Goal: Transaction & Acquisition: Purchase product/service

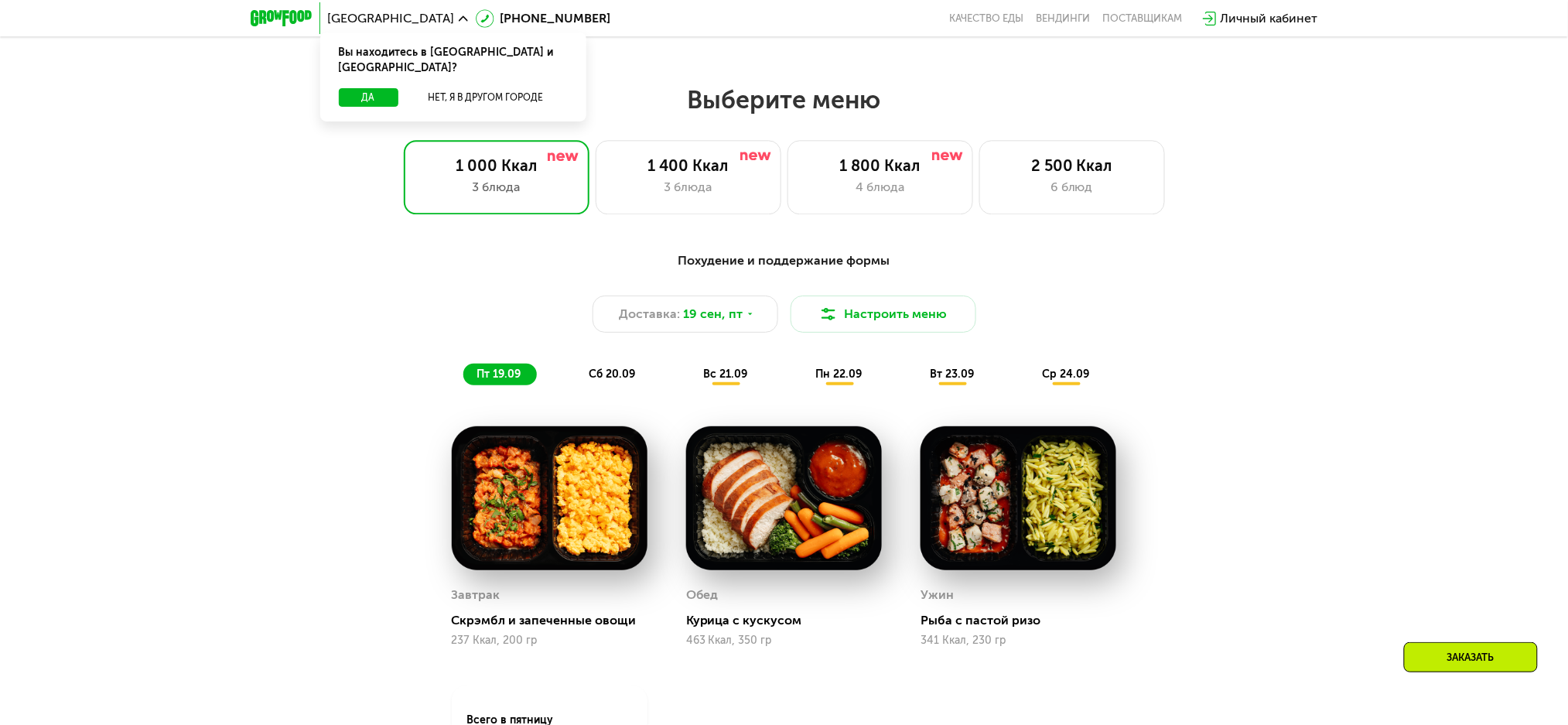
scroll to position [1305, 0]
click at [901, 175] on div "1 800 Ккал" at bounding box center [880, 166] width 153 height 19
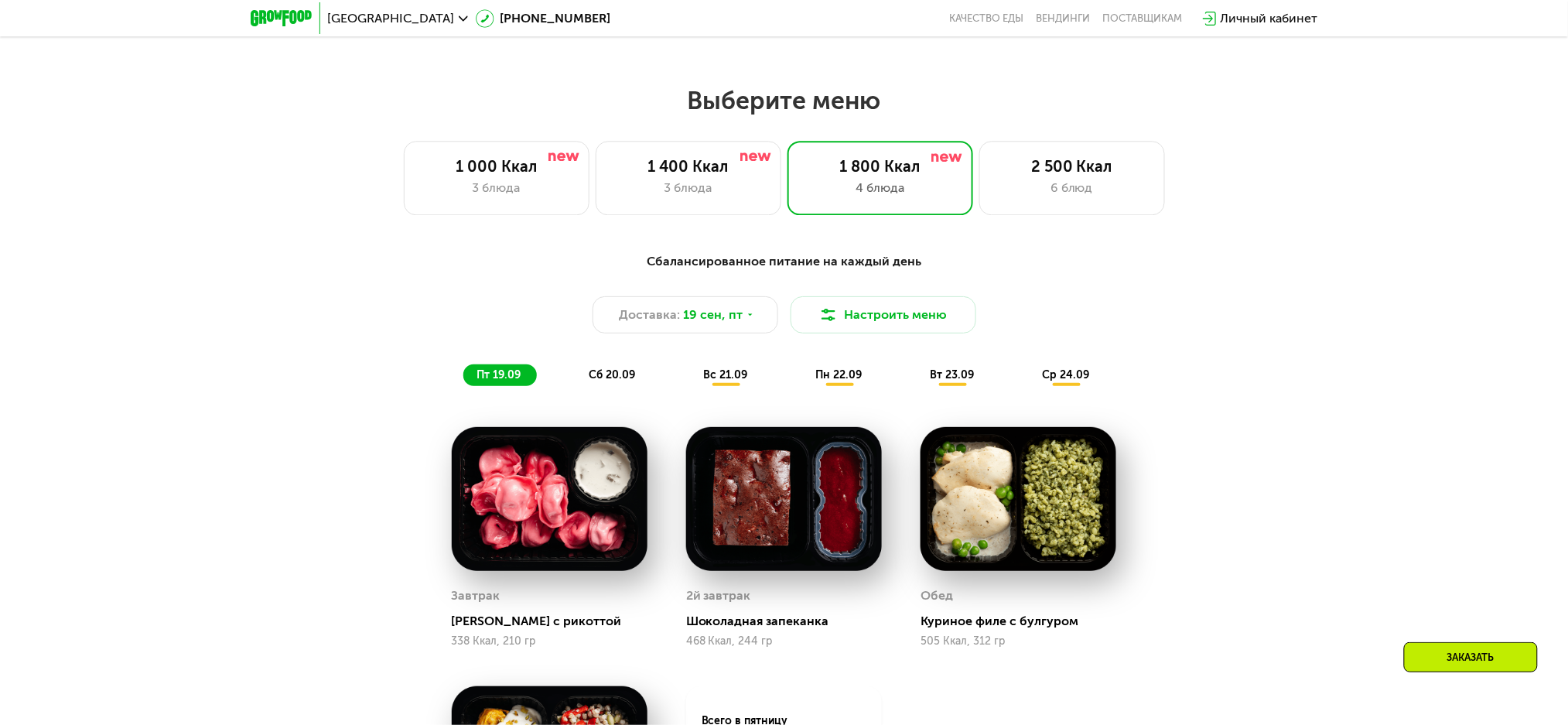
click at [605, 381] on span "сб 20.09" at bounding box center [612, 375] width 46 height 13
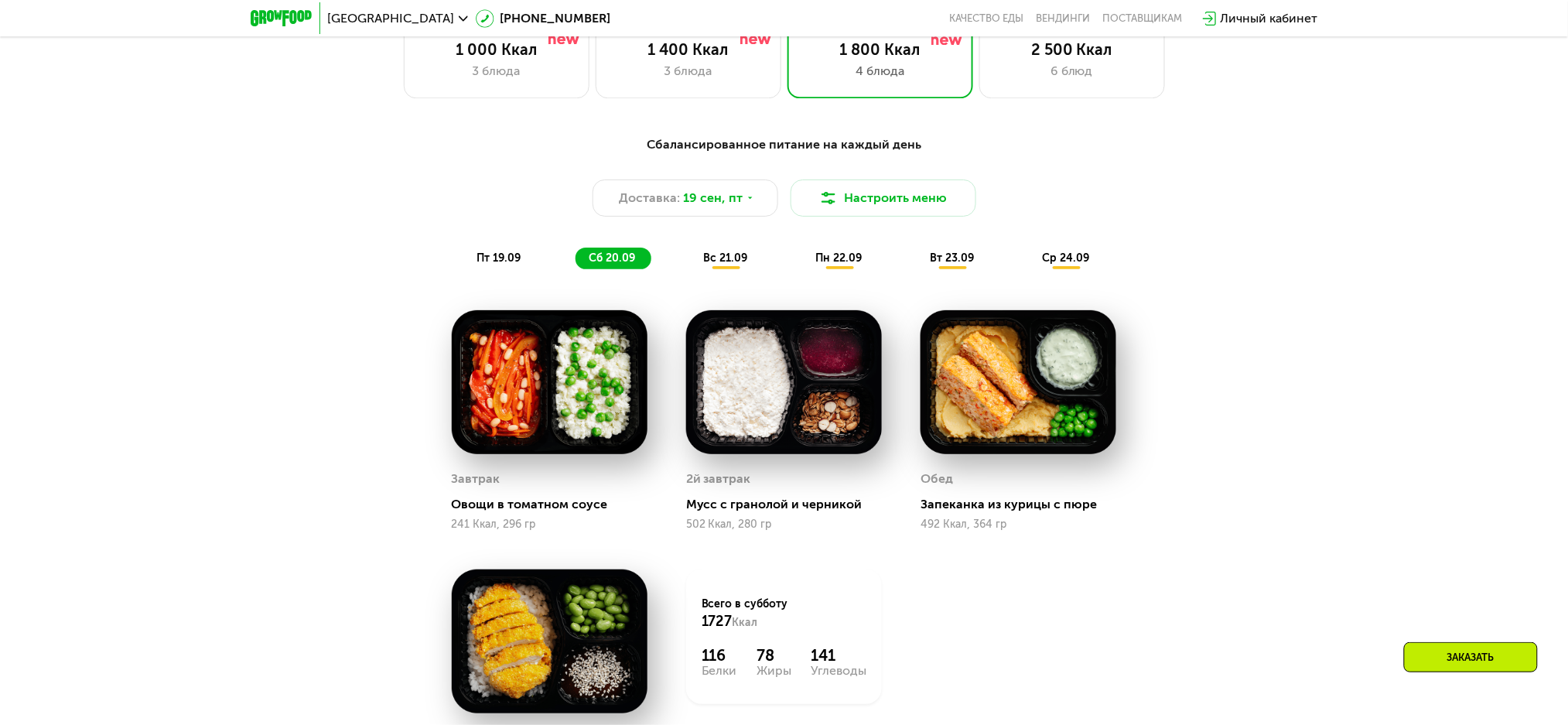
scroll to position [1614, 0]
